Goal: Find specific page/section: Find specific page/section

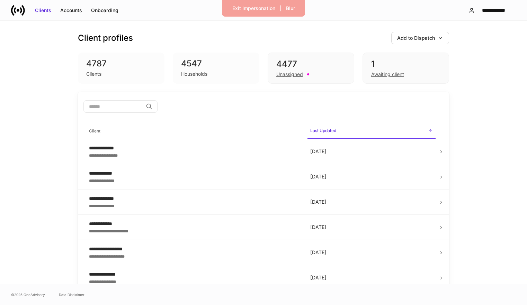
scroll to position [28, 0]
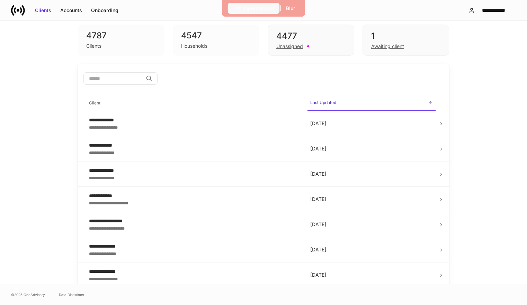
click at [252, 6] on div "Exit Impersonation" at bounding box center [253, 8] width 43 height 7
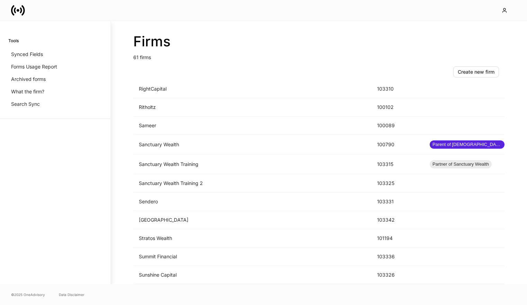
scroll to position [952, 0]
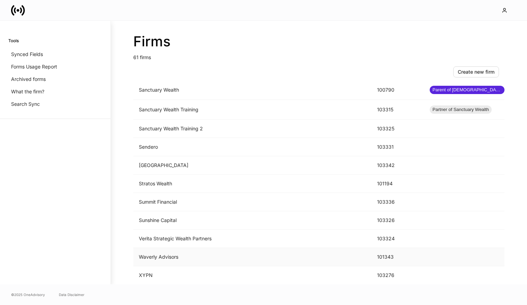
click at [192, 259] on td "Waverly Advisors" at bounding box center [252, 257] width 238 height 18
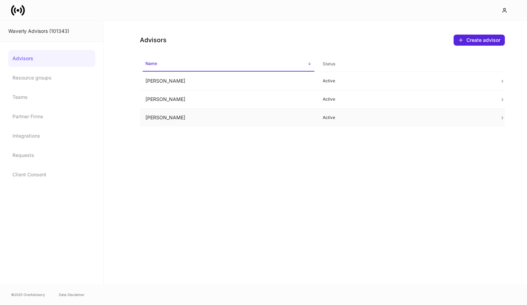
click at [257, 118] on td "Heath Echols" at bounding box center [228, 118] width 177 height 18
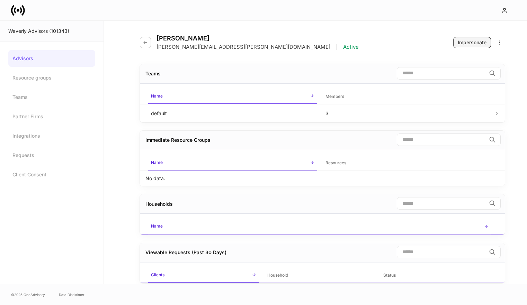
click at [472, 45] on div "Impersonate" at bounding box center [472, 42] width 29 height 7
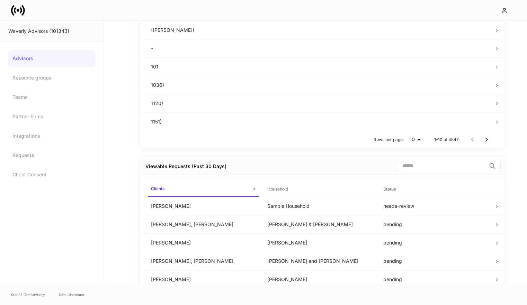
scroll to position [360, 0]
